Goal: Task Accomplishment & Management: Complete application form

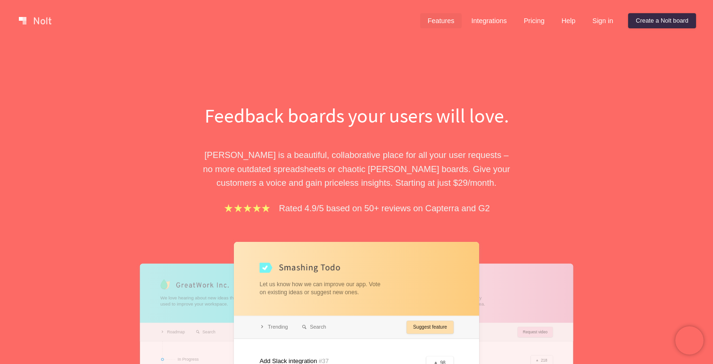
click at [438, 22] on link "Features" at bounding box center [441, 20] width 42 height 15
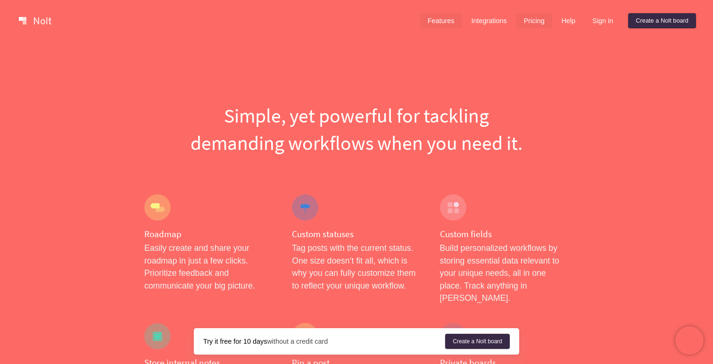
click at [529, 21] on link "Pricing" at bounding box center [535, 20] width 36 height 15
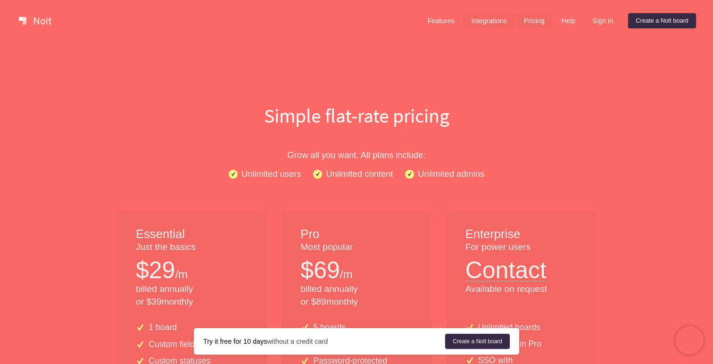
click at [486, 21] on link "Integrations" at bounding box center [489, 20] width 50 height 15
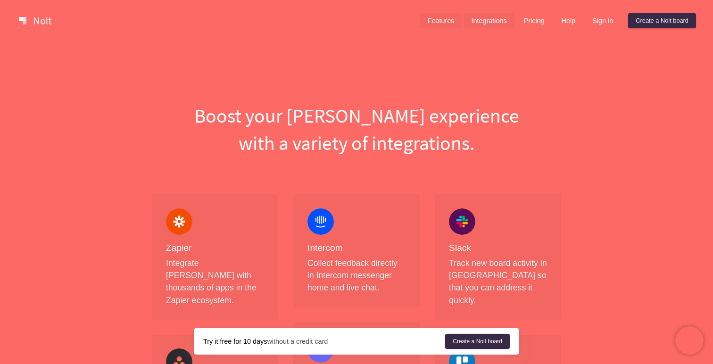
click at [444, 18] on link "Features" at bounding box center [441, 20] width 42 height 15
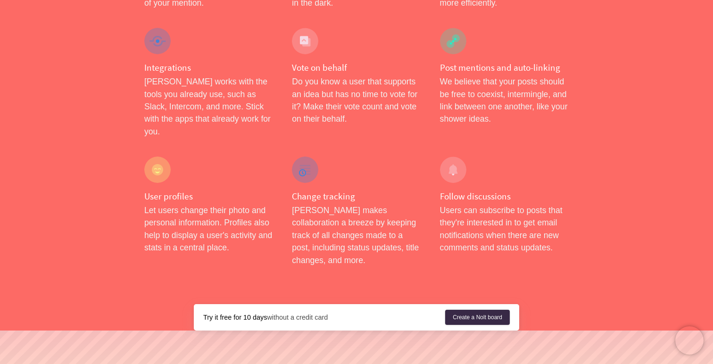
scroll to position [1550, 0]
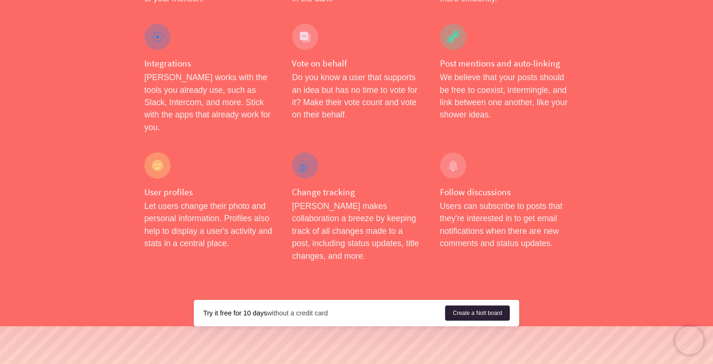
click at [469, 306] on link "Create a Nolt board" at bounding box center [477, 313] width 65 height 15
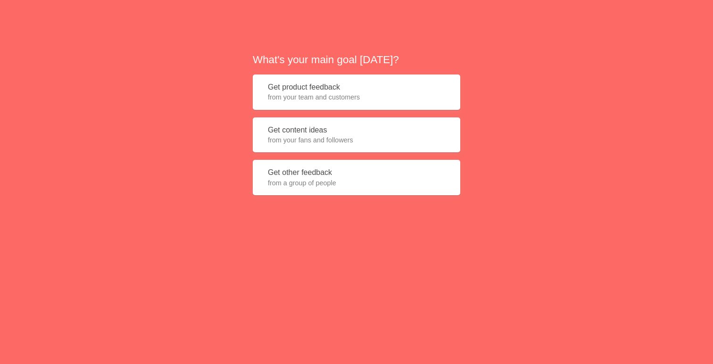
click at [357, 101] on span "from your team and customers" at bounding box center [356, 96] width 177 height 9
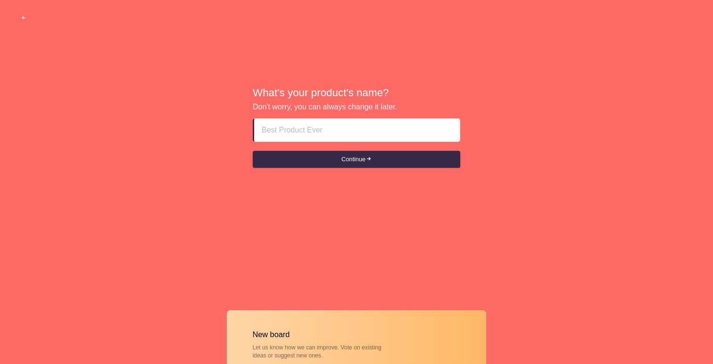
click at [357, 132] on input at bounding box center [357, 130] width 191 height 23
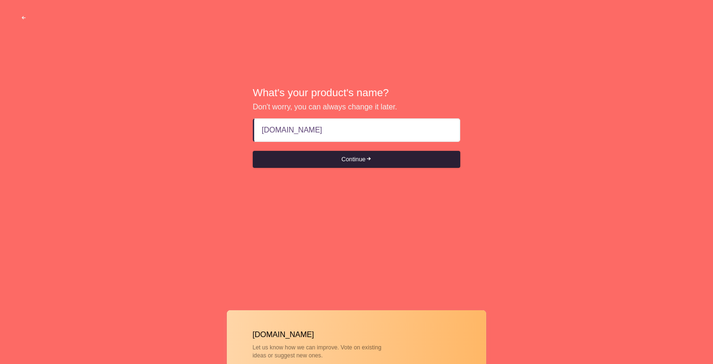
click at [368, 162] on button "Continue" at bounding box center [357, 159] width 208 height 17
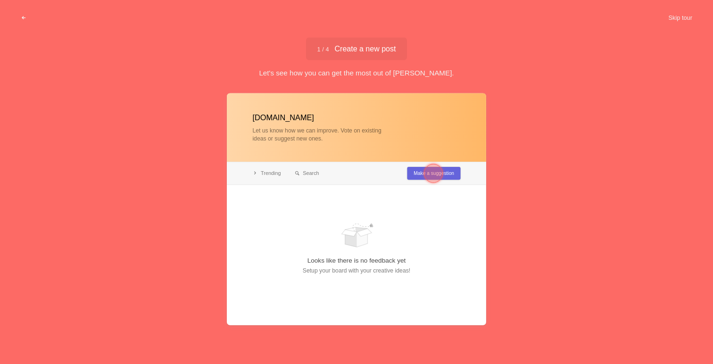
type input "[DOMAIN_NAME]"
click at [426, 173] on div at bounding box center [433, 173] width 19 height 19
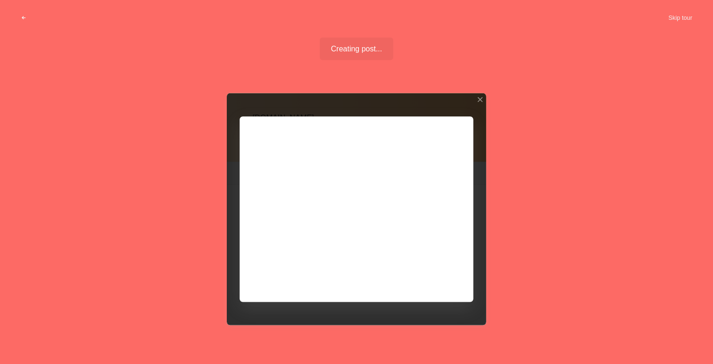
click at [424, 279] on div at bounding box center [357, 209] width 260 height 232
click at [450, 150] on div at bounding box center [357, 209] width 260 height 232
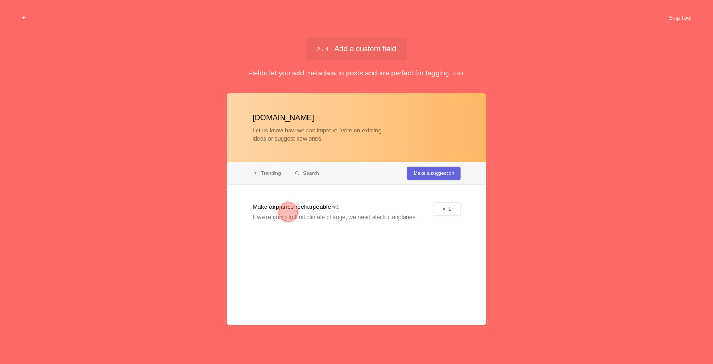
click at [370, 45] on span "2 / 4 Add a custom field" at bounding box center [357, 49] width 80 height 8
click at [372, 53] on span "2 / 4 Add a custom field" at bounding box center [357, 49] width 80 height 8
click at [372, 51] on span "2 / 4 Add a custom field" at bounding box center [357, 49] width 80 height 8
click at [397, 141] on div at bounding box center [357, 209] width 260 height 232
click at [412, 158] on div at bounding box center [357, 209] width 260 height 232
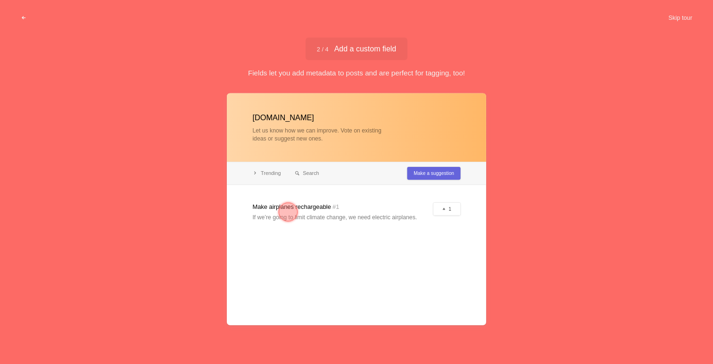
click at [421, 177] on div at bounding box center [357, 209] width 260 height 232
click at [308, 212] on div at bounding box center [357, 209] width 260 height 232
click at [281, 214] on div at bounding box center [288, 211] width 19 height 19
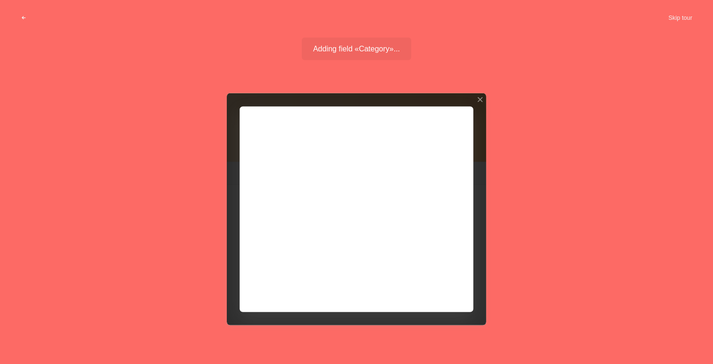
click at [291, 194] on div at bounding box center [357, 209] width 260 height 232
click at [409, 162] on div at bounding box center [357, 209] width 260 height 232
click at [355, 190] on div at bounding box center [357, 209] width 260 height 232
click at [484, 96] on div at bounding box center [357, 209] width 260 height 232
click at [482, 101] on div at bounding box center [480, 99] width 7 height 7
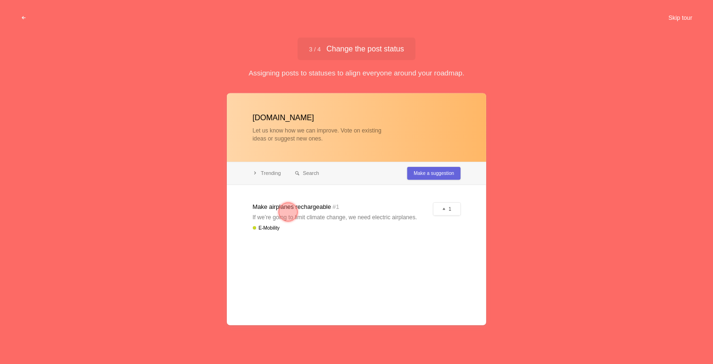
click at [685, 17] on button "Skip tour" at bounding box center [680, 17] width 47 height 17
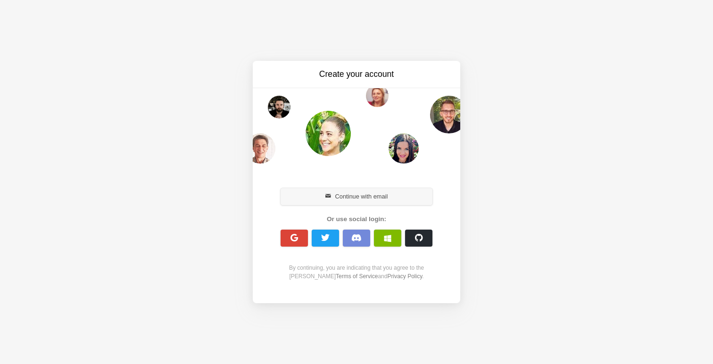
click at [357, 197] on button "Continue with email" at bounding box center [357, 196] width 152 height 17
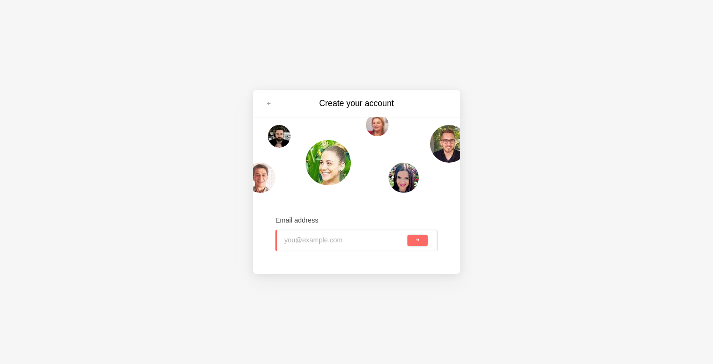
click at [354, 232] on input "email" at bounding box center [345, 240] width 121 height 21
click at [298, 240] on input "v@[DOMAIN_NAME]" at bounding box center [345, 240] width 121 height 21
type input "v@[DOMAIN_NAME]"
click at [412, 244] on button "submit" at bounding box center [418, 240] width 20 height 11
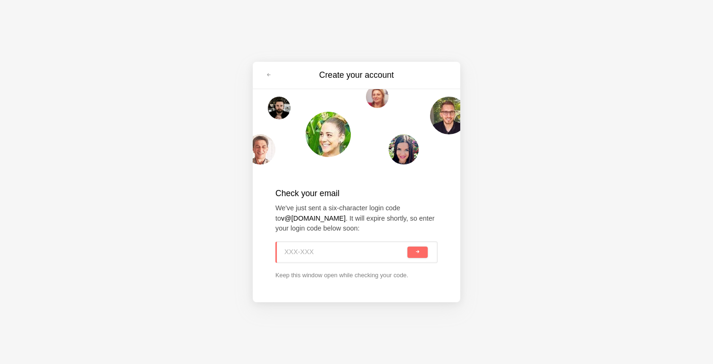
click at [369, 246] on input at bounding box center [345, 252] width 121 height 21
click at [367, 255] on input at bounding box center [345, 252] width 121 height 21
paste input "Q24-HK0"
type input "Q24-HK0"
click at [414, 253] on button "submit" at bounding box center [418, 252] width 20 height 11
